Goal: Navigation & Orientation: Find specific page/section

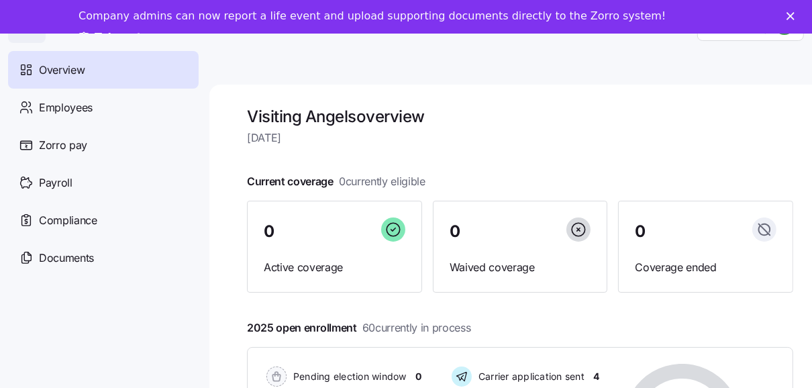
scroll to position [42, 0]
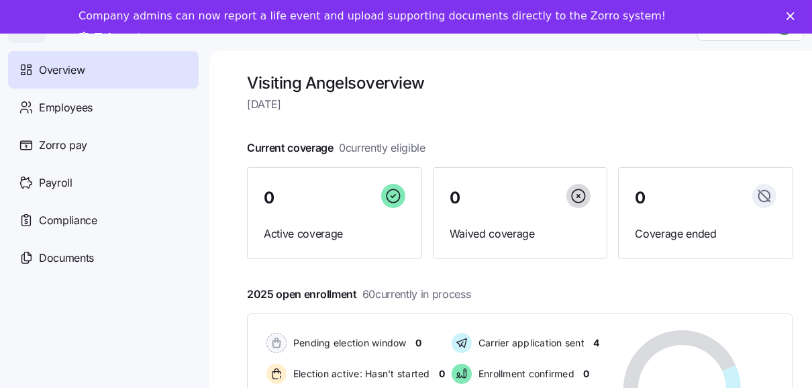
click at [802, 271] on div "Visiting Angels overview Tuesday, August 26 Current coverage 0 currently eligib…" at bounding box center [510, 219] width 602 height 337
drag, startPoint x: 802, startPoint y: 271, endPoint x: 810, endPoint y: 211, distance: 61.0
click at [810, 211] on div "Visiting Angels overview Tuesday, August 26 Current coverage 0 currently eligib…" at bounding box center [510, 219] width 602 height 337
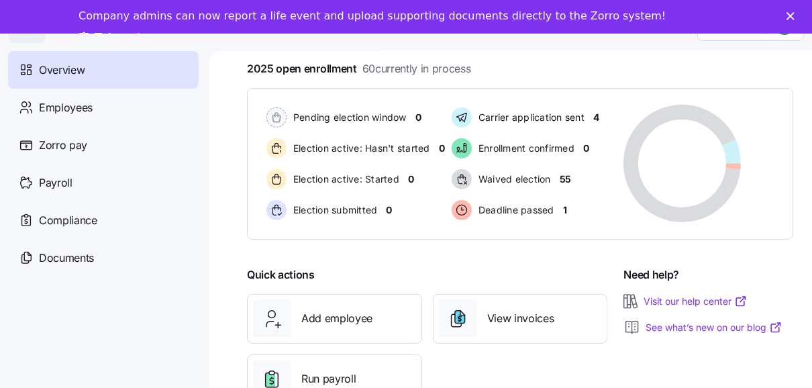
scroll to position [221, 0]
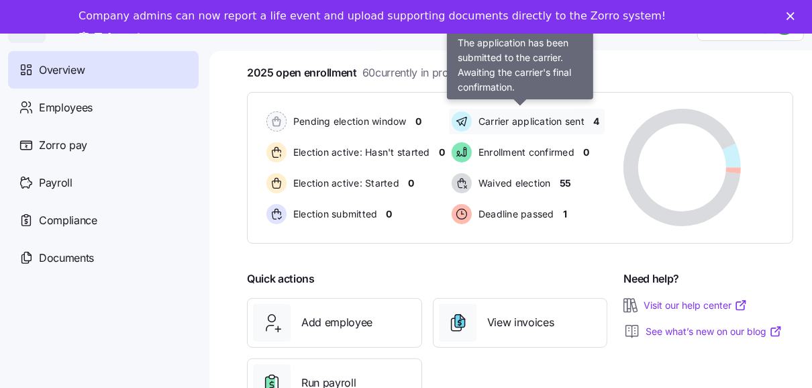
click at [493, 118] on span "Carrier application sent" at bounding box center [529, 121] width 110 height 13
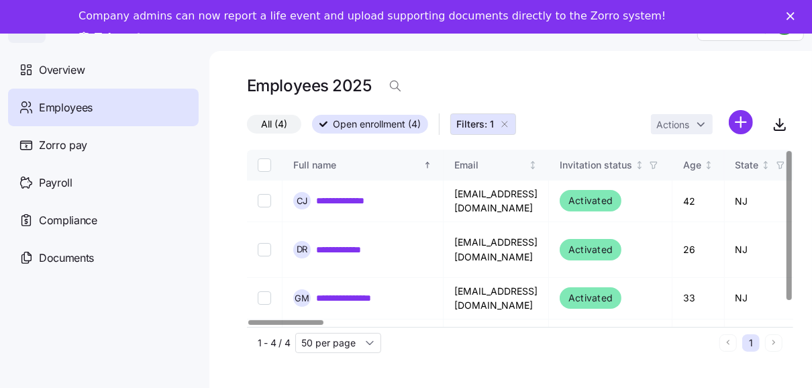
scroll to position [20, 0]
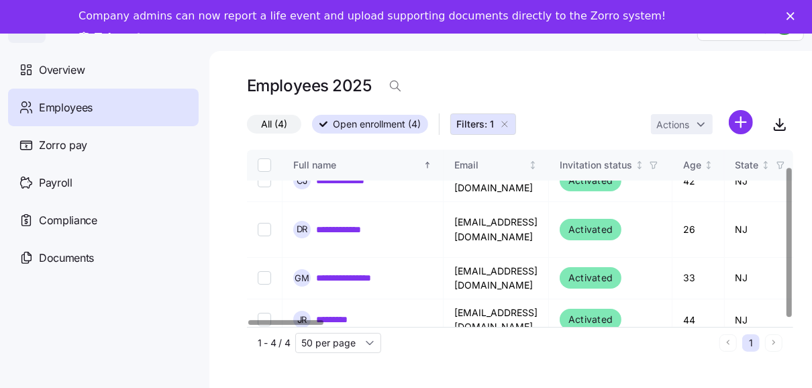
click at [791, 268] on div at bounding box center [788, 242] width 5 height 149
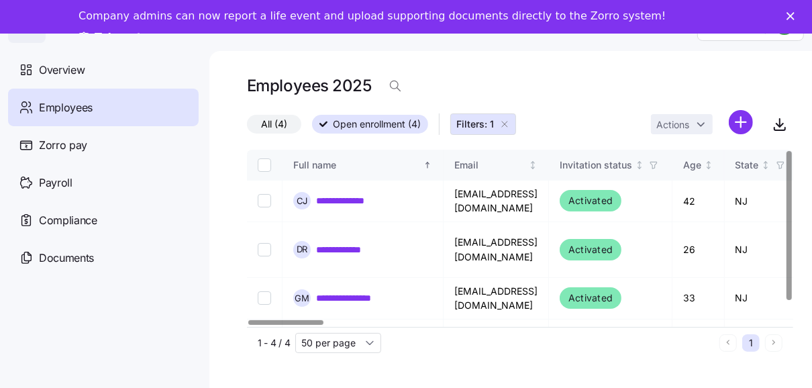
click at [791, 151] on div at bounding box center [788, 225] width 5 height 149
drag, startPoint x: 244, startPoint y: 186, endPoint x: 213, endPoint y: 179, distance: 30.9
click at [213, 179] on div "**********" at bounding box center [510, 219] width 602 height 337
click at [81, 102] on span "Employees" at bounding box center [66, 107] width 54 height 17
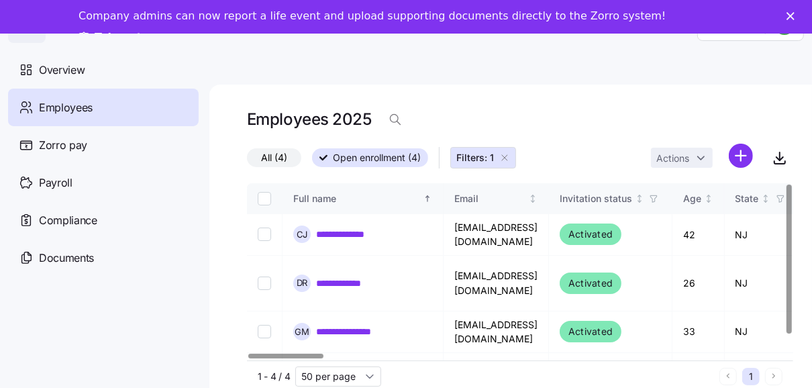
click at [505, 156] on icon "button" at bounding box center [504, 157] width 11 height 11
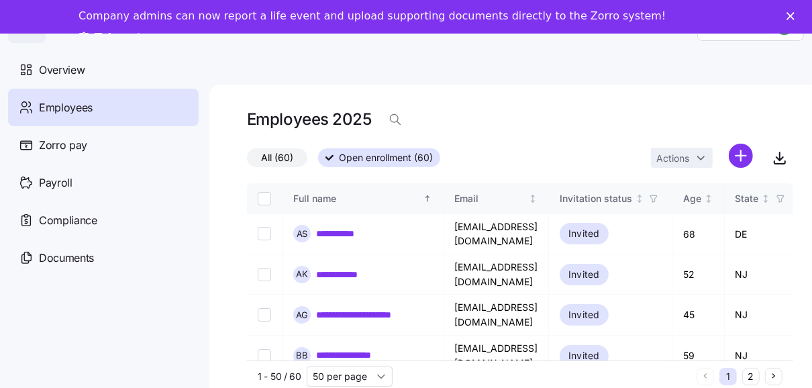
click at [95, 111] on div "Employees" at bounding box center [103, 108] width 191 height 38
click at [64, 75] on span "Overview" at bounding box center [62, 70] width 46 height 17
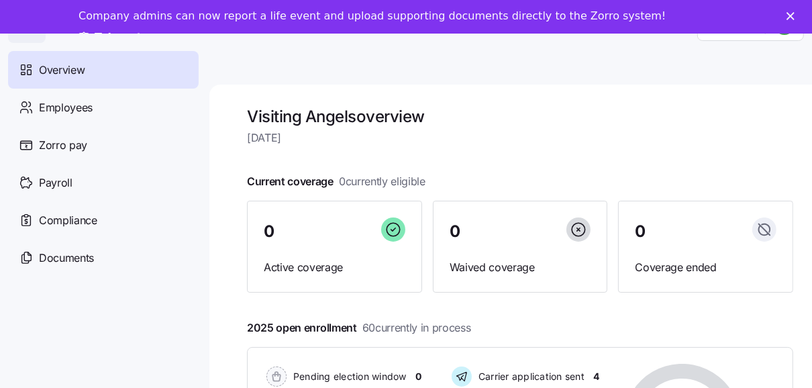
scroll to position [42, 0]
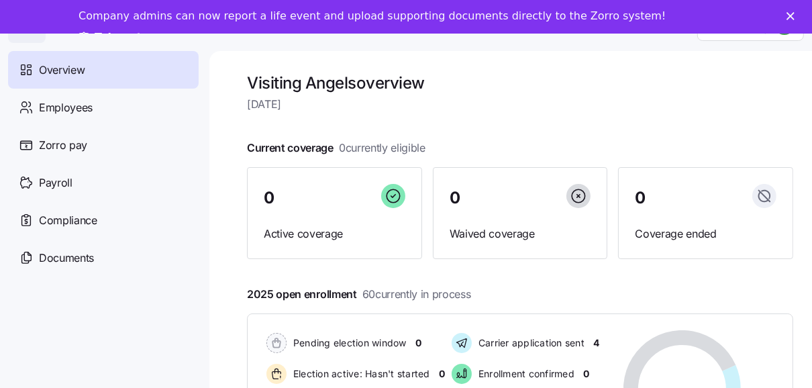
click at [794, 13] on icon "Close" at bounding box center [790, 16] width 8 height 8
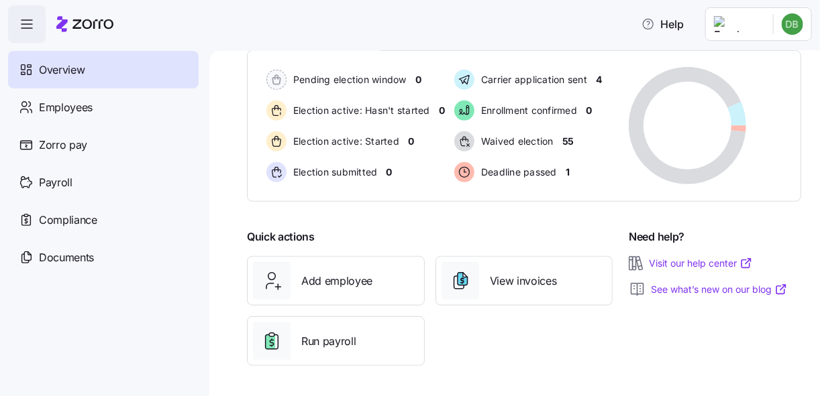
scroll to position [0, 0]
